Goal: Task Accomplishment & Management: Manage account settings

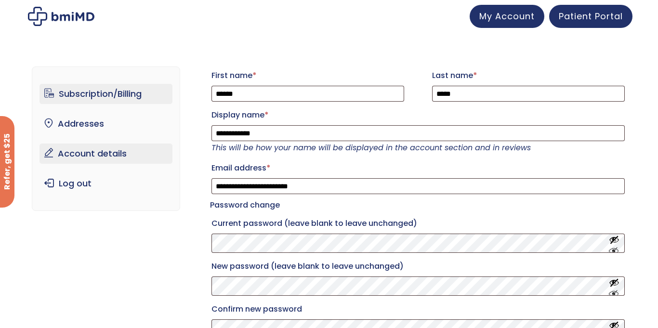
click at [127, 100] on link "Subscription/Billing" at bounding box center [107, 94] width 134 height 20
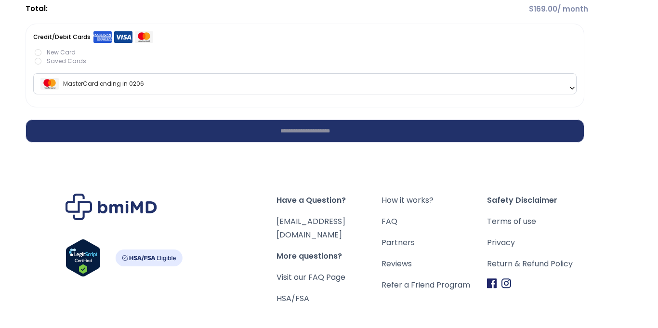
scroll to position [256, 0]
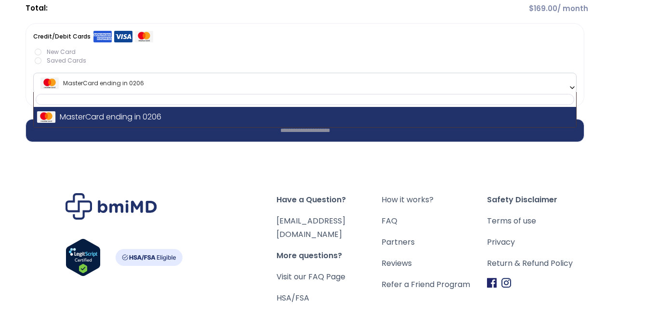
click at [567, 85] on span "MasterCard ending in 0206" at bounding box center [305, 83] width 538 height 20
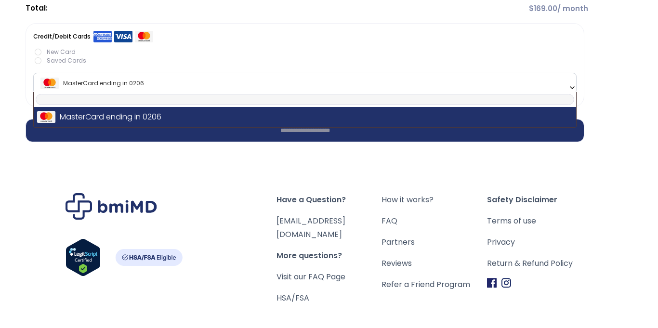
click at [266, 104] on input "text" at bounding box center [305, 99] width 539 height 11
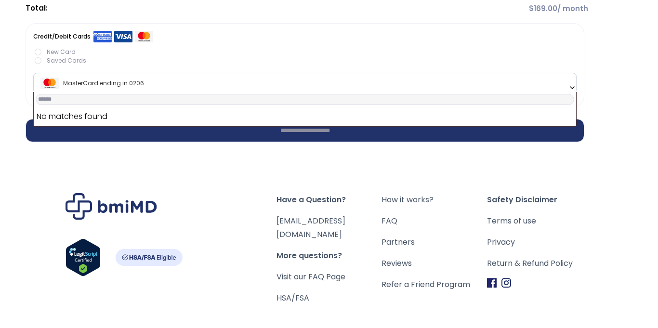
type input "******"
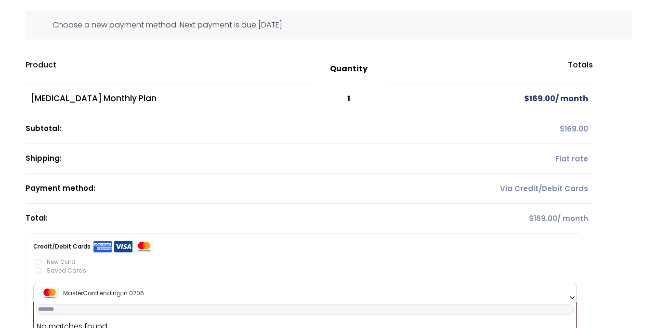
scroll to position [316, 0]
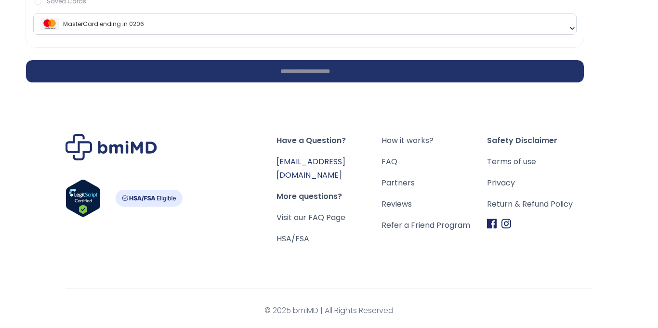
click at [311, 161] on link "[EMAIL_ADDRESS][DOMAIN_NAME]" at bounding box center [311, 168] width 69 height 25
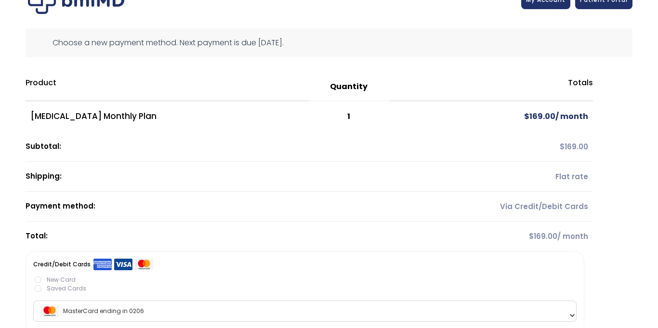
scroll to position [0, 0]
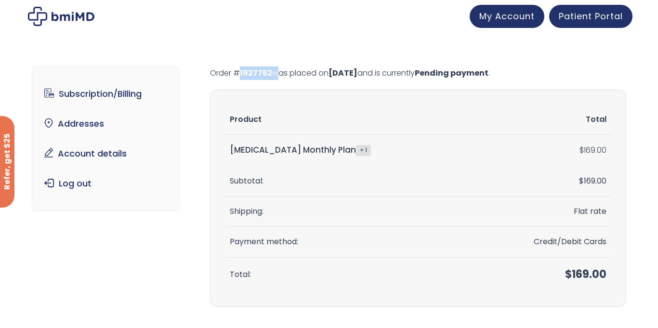
drag, startPoint x: 234, startPoint y: 73, endPoint x: 271, endPoint y: 73, distance: 37.1
click at [272, 73] on p "Order # 1927752 was placed on September 16, 2025 and is currently Pending payme…" at bounding box center [418, 73] width 416 height 13
copy p "# 1927752"
click at [617, 9] on span "Patient Portal" at bounding box center [591, 15] width 64 height 12
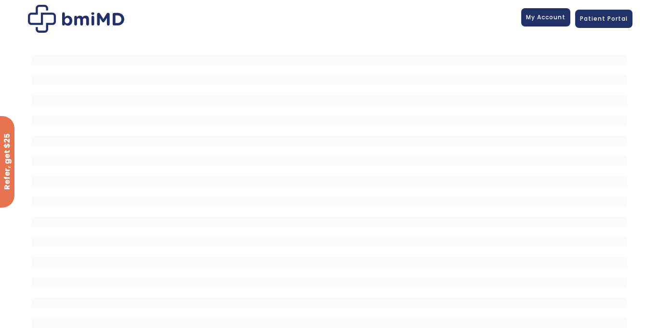
click at [548, 24] on link "My Account" at bounding box center [546, 17] width 49 height 18
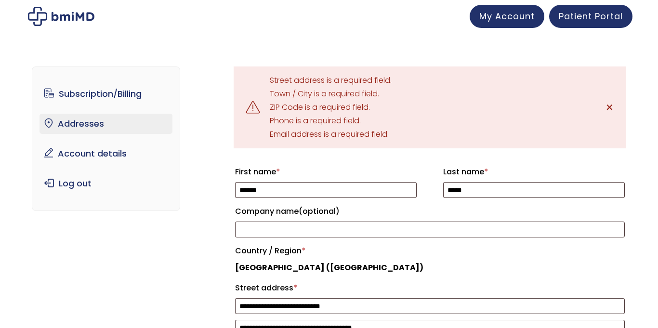
select select "**"
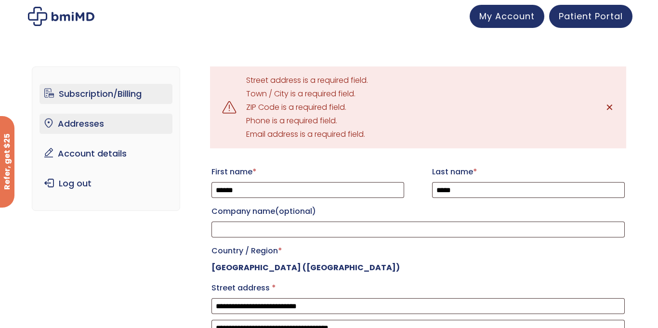
click at [120, 100] on link "Subscription/Billing" at bounding box center [107, 94] width 134 height 20
